Goal: Information Seeking & Learning: Understand process/instructions

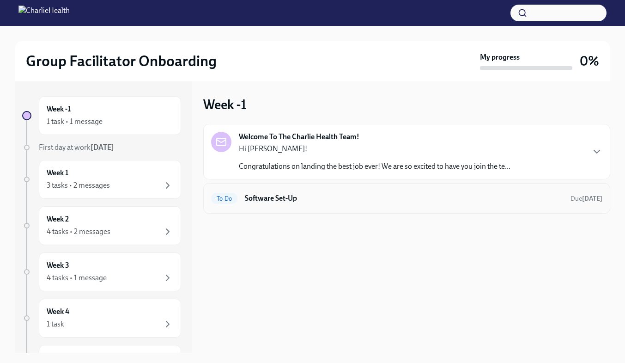
click at [269, 196] on h6 "Software Set-Up" at bounding box center [404, 198] width 318 height 10
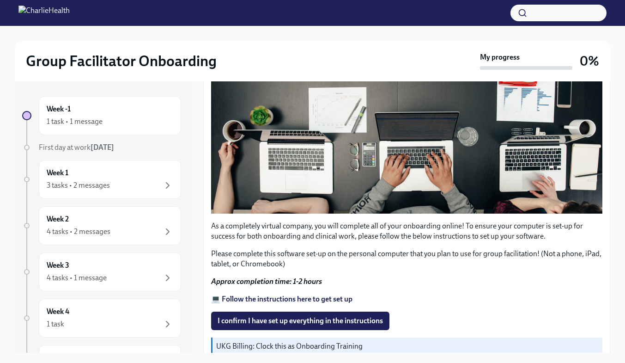
scroll to position [256, 0]
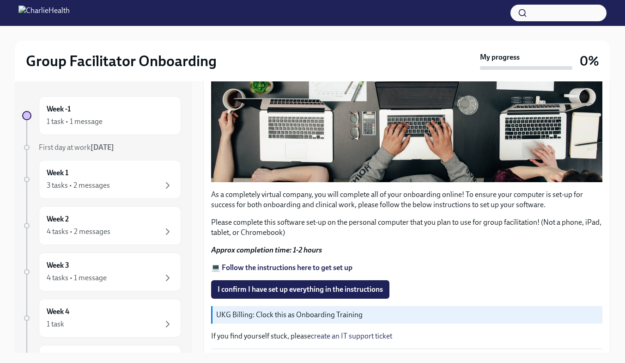
click at [327, 264] on strong "💻 Follow the instructions here to get set up" at bounding box center [281, 267] width 141 height 9
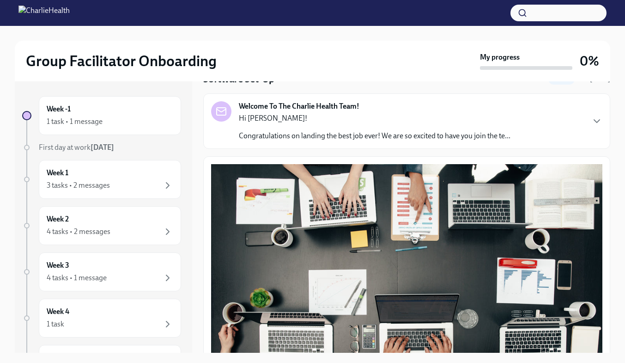
scroll to position [0, 0]
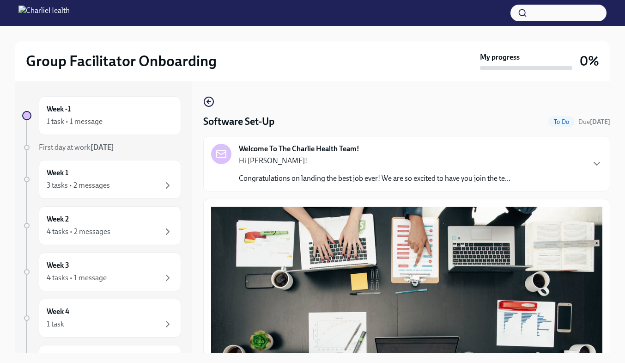
click at [593, 154] on div "Welcome To The Charlie Health Team! Hi [PERSON_NAME]! Congratulations on landin…" at bounding box center [406, 164] width 391 height 40
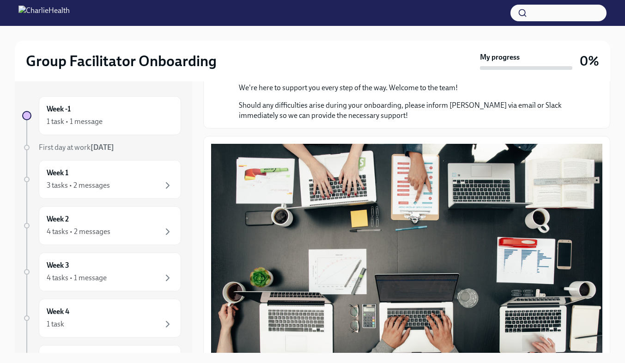
scroll to position [424, 0]
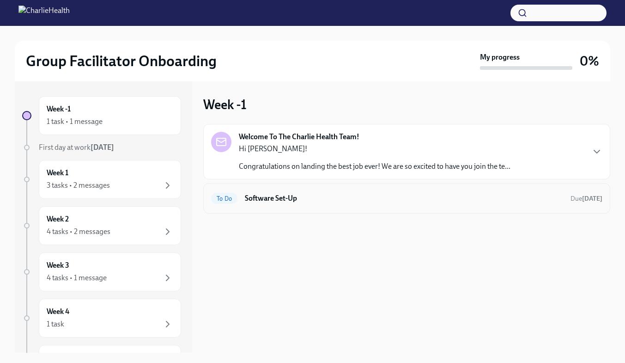
click at [293, 195] on h6 "Software Set-Up" at bounding box center [404, 198] width 318 height 10
